Goal: Information Seeking & Learning: Check status

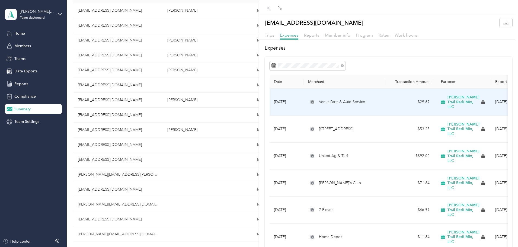
click at [335, 99] on span "Venus Parts & Auto Service" at bounding box center [342, 102] width 46 height 6
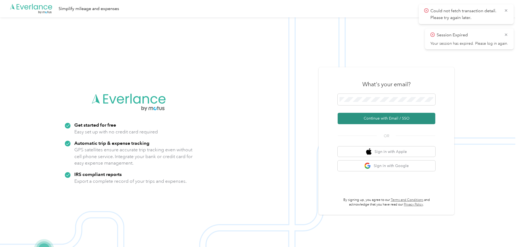
click at [375, 121] on button "Continue with Email / SSO" at bounding box center [387, 118] width 98 height 11
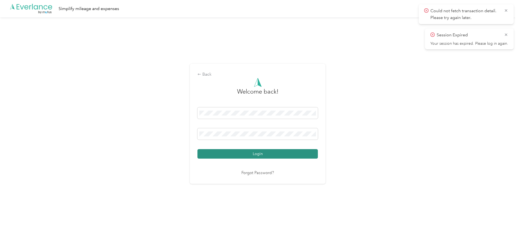
click at [248, 151] on button "Login" at bounding box center [258, 153] width 120 height 9
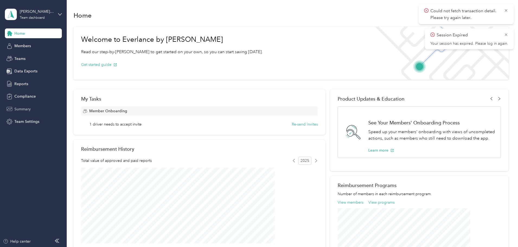
click at [24, 109] on span "Summary" at bounding box center [22, 109] width 16 height 6
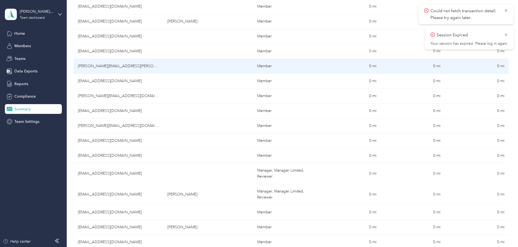
scroll to position [190, 0]
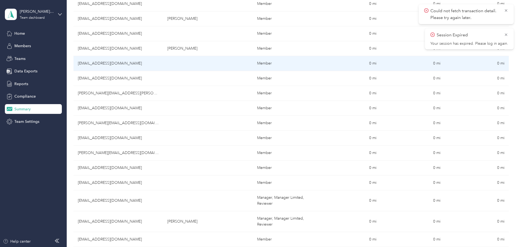
click at [128, 64] on td "[EMAIL_ADDRESS][DOMAIN_NAME]" at bounding box center [119, 63] width 90 height 15
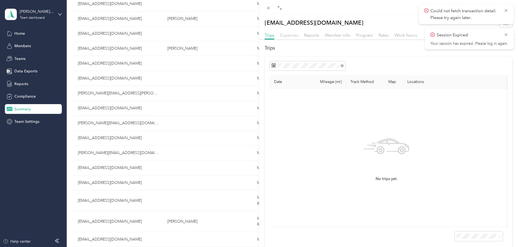
click at [292, 34] on span "Expenses" at bounding box center [289, 35] width 18 height 5
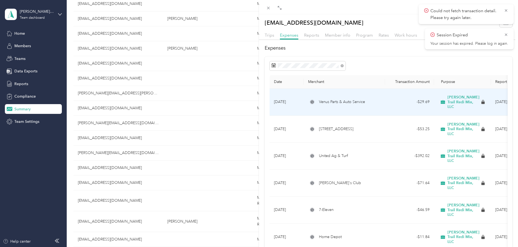
click at [339, 99] on span "Venus Parts & Auto Service" at bounding box center [342, 102] width 46 height 6
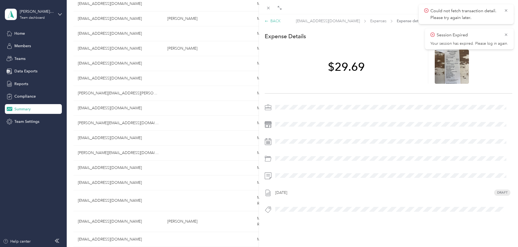
click at [273, 19] on div "BACK" at bounding box center [273, 21] width 16 height 6
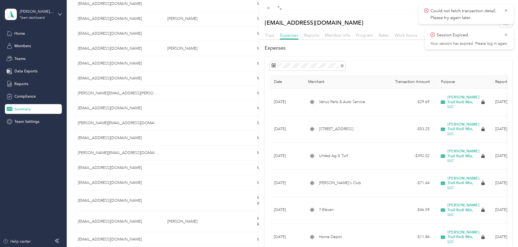
click at [136, 125] on div "[EMAIL_ADDRESS][DOMAIN_NAME] Trips Expenses Reports Member info Program Rates W…" at bounding box center [259, 123] width 518 height 247
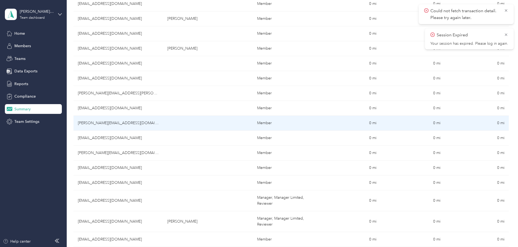
click at [127, 123] on td "[PERSON_NAME][EMAIL_ADDRESS][DOMAIN_NAME]" at bounding box center [119, 123] width 90 height 15
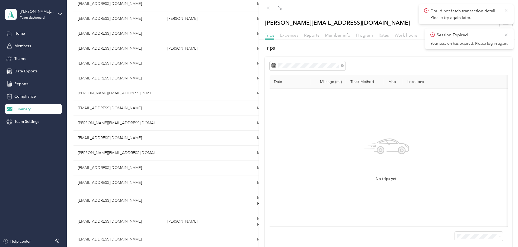
click at [289, 36] on span "Expenses" at bounding box center [289, 35] width 18 height 5
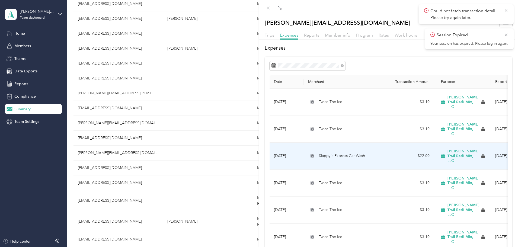
click at [343, 153] on span "Slappy's Express Car Wash" at bounding box center [342, 156] width 46 height 6
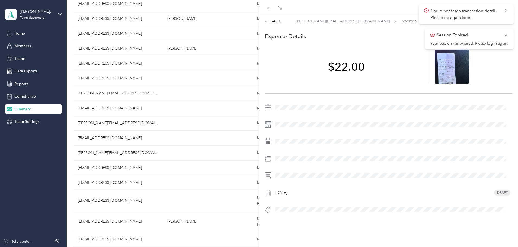
click at [129, 223] on div "BACK [PERSON_NAME][EMAIL_ADDRESS][DOMAIN_NAME] Expenses Expense details This ex…" at bounding box center [259, 123] width 518 height 247
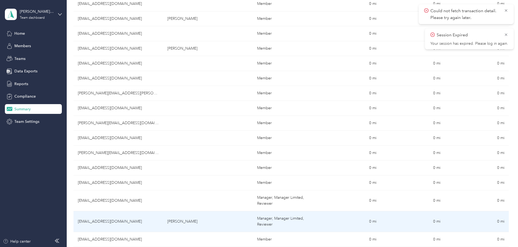
click at [129, 221] on td "[EMAIL_ADDRESS][DOMAIN_NAME]" at bounding box center [119, 221] width 90 height 21
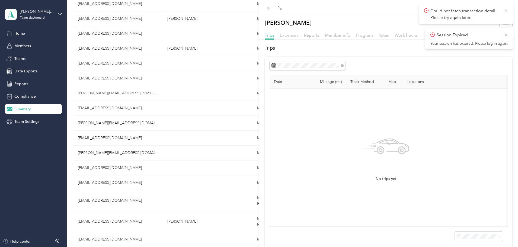
click at [292, 33] on span "Expenses" at bounding box center [289, 35] width 18 height 5
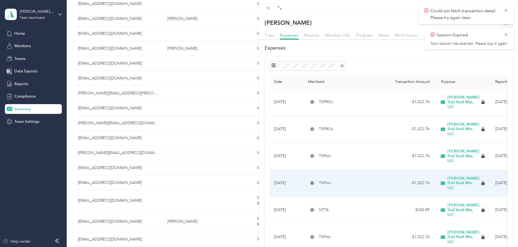
click at [311, 182] on icon at bounding box center [312, 183] width 3 height 3
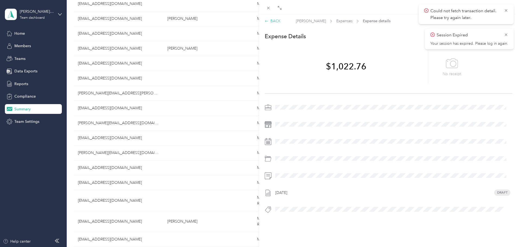
click at [273, 21] on div "BACK" at bounding box center [273, 21] width 16 height 6
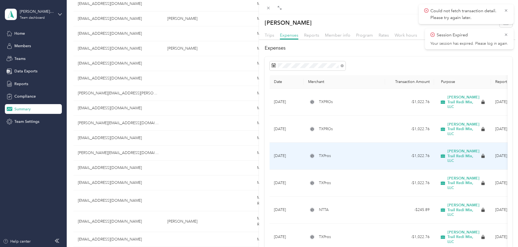
click at [325, 153] on span "TXPros" at bounding box center [325, 156] width 12 height 6
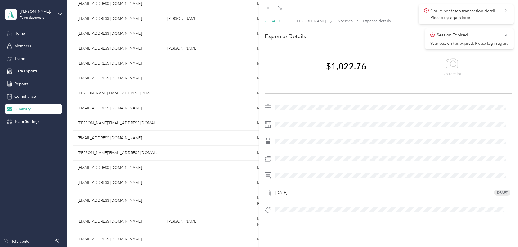
click at [275, 21] on div "BACK" at bounding box center [273, 21] width 16 height 6
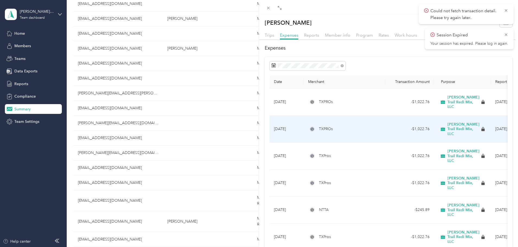
click at [325, 116] on td "TXPROs" at bounding box center [344, 129] width 81 height 27
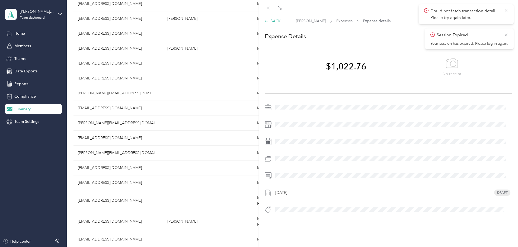
click at [276, 22] on div "BACK" at bounding box center [273, 21] width 16 height 6
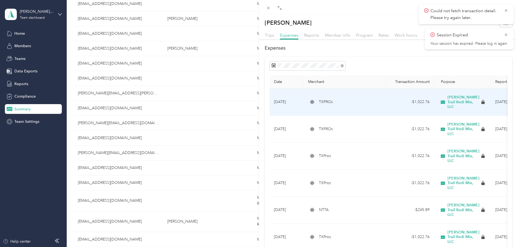
click at [312, 100] on icon at bounding box center [312, 101] width 3 height 3
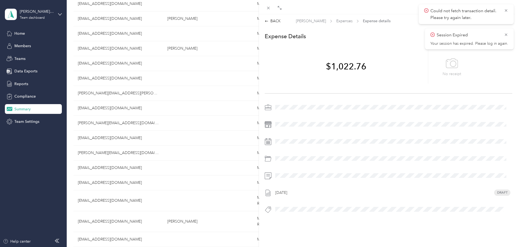
drag, startPoint x: 267, startPoint y: 21, endPoint x: 66, endPoint y: 40, distance: 202.0
click at [267, 21] on icon at bounding box center [267, 21] width 4 height 4
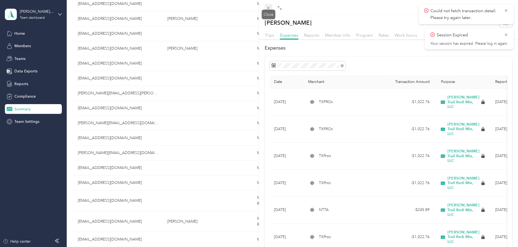
click at [267, 9] on icon at bounding box center [268, 8] width 5 height 5
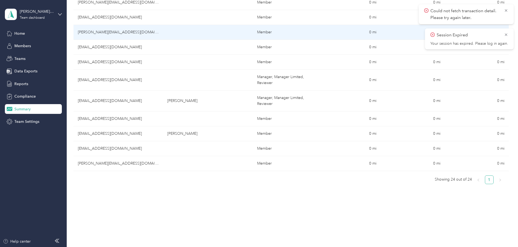
scroll to position [326, 0]
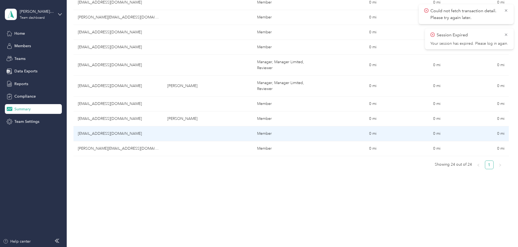
click at [128, 134] on td "[EMAIL_ADDRESS][DOMAIN_NAME]" at bounding box center [119, 133] width 90 height 15
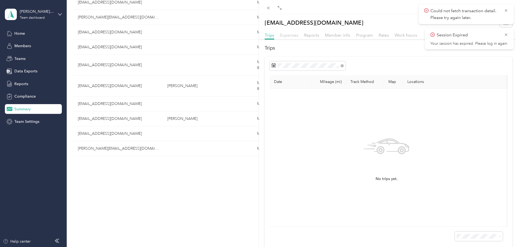
click at [282, 36] on span "Expenses" at bounding box center [289, 35] width 18 height 5
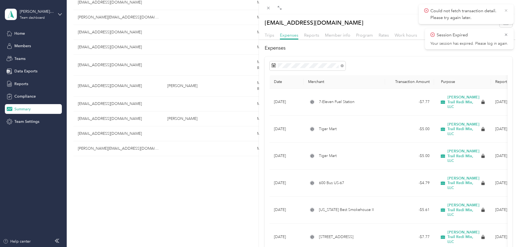
click at [505, 8] on icon at bounding box center [506, 10] width 4 height 5
click at [504, 8] on icon at bounding box center [506, 10] width 4 height 5
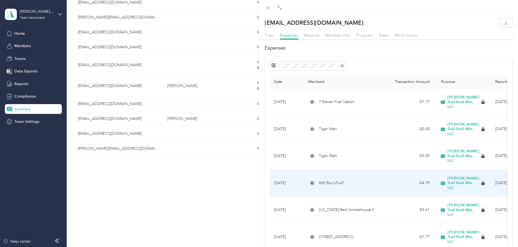
click at [324, 180] on span "600 Bus US-67" at bounding box center [331, 183] width 25 height 6
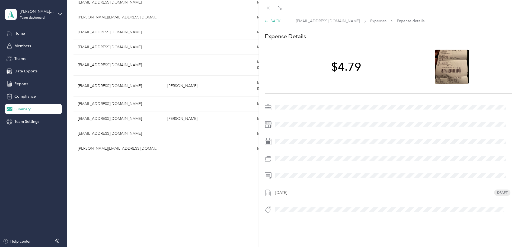
click at [278, 20] on div "BACK" at bounding box center [273, 21] width 16 height 6
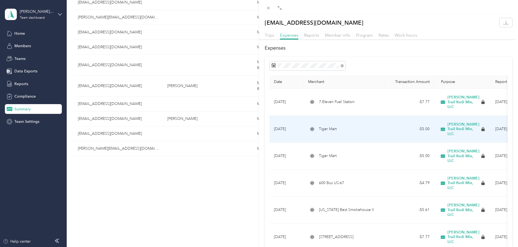
click at [361, 127] on td "Tiger Mart" at bounding box center [344, 129] width 81 height 27
